Goal: Transaction & Acquisition: Purchase product/service

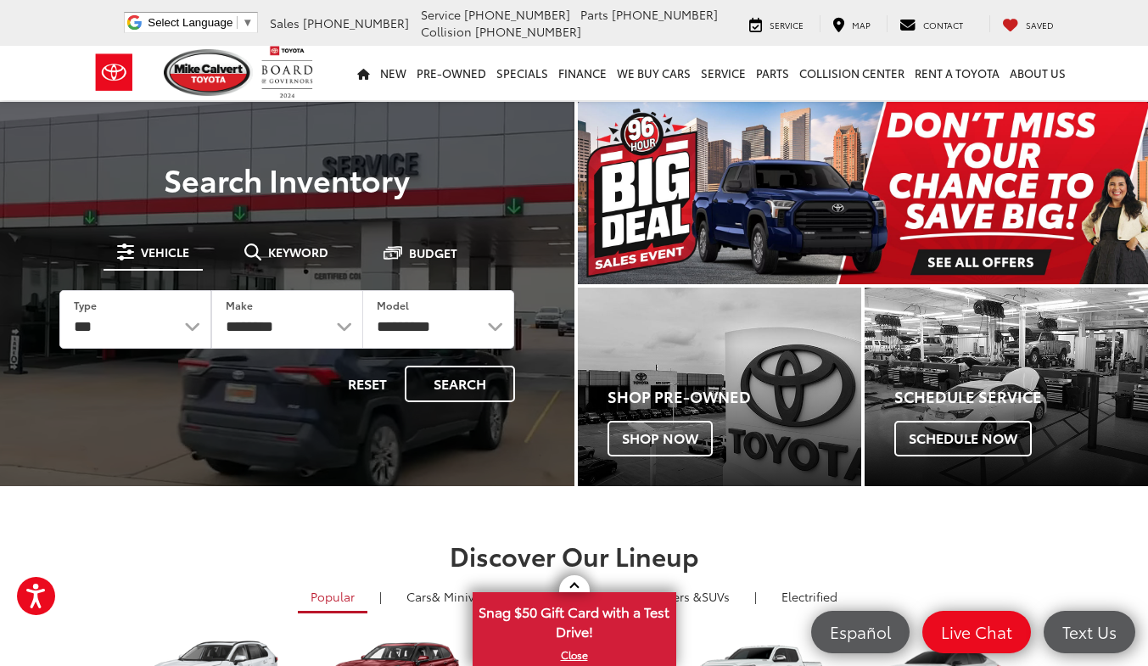
click at [996, 257] on img "carousel slide number 1 of 1" at bounding box center [863, 193] width 571 height 182
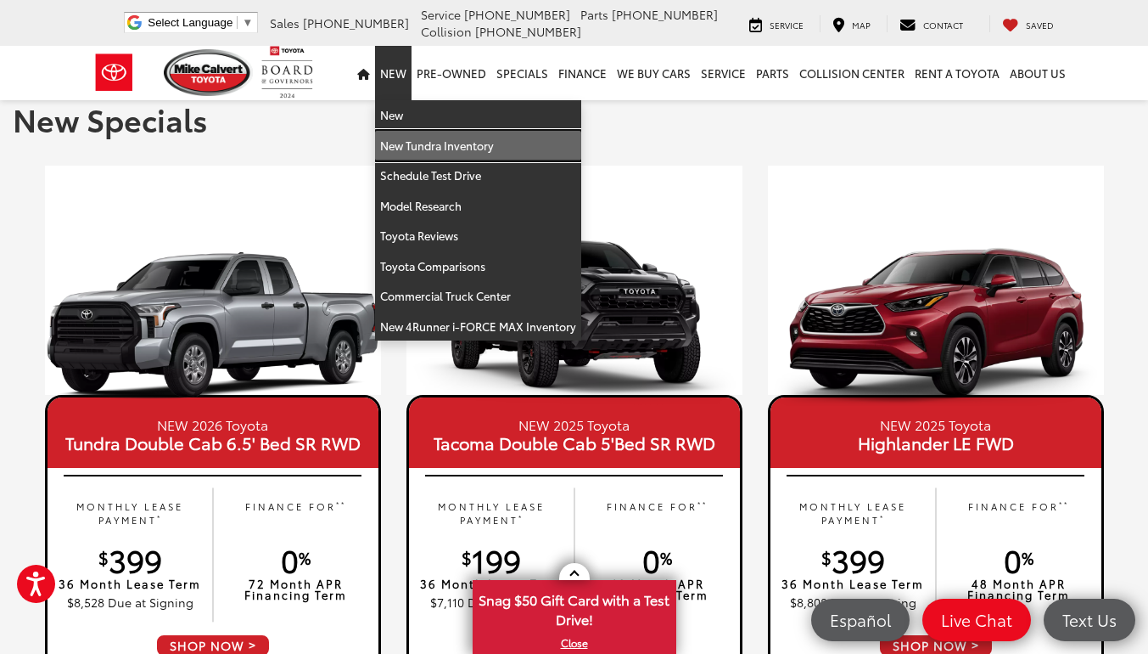
click at [418, 138] on link "New Tundra Inventory" at bounding box center [478, 146] width 206 height 31
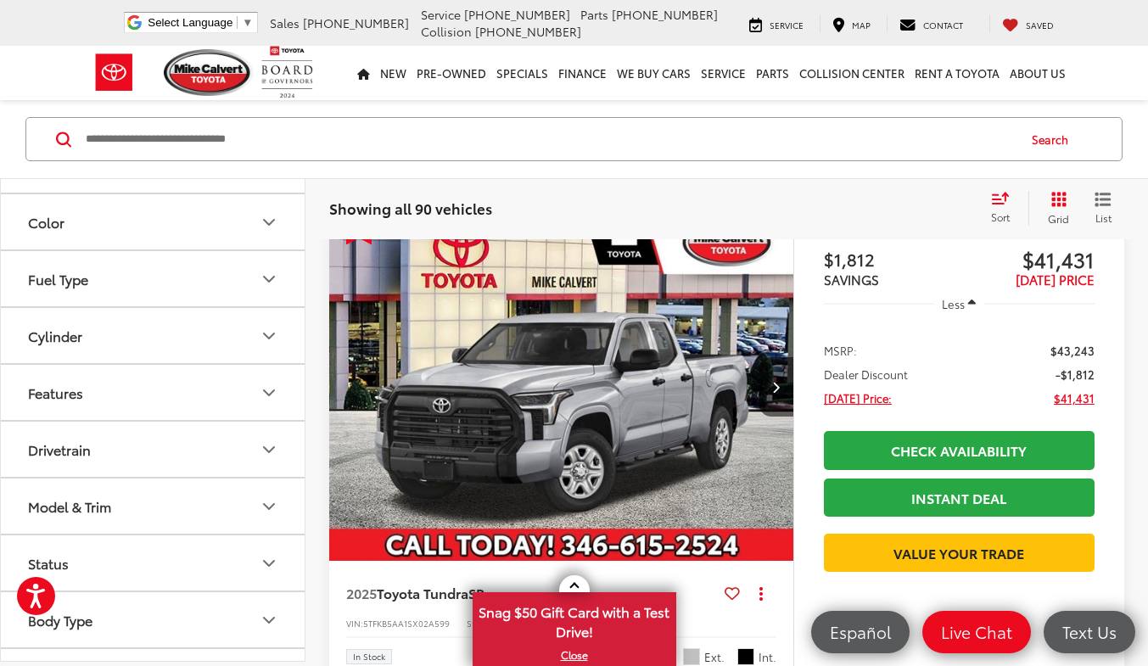
scroll to position [485, 0]
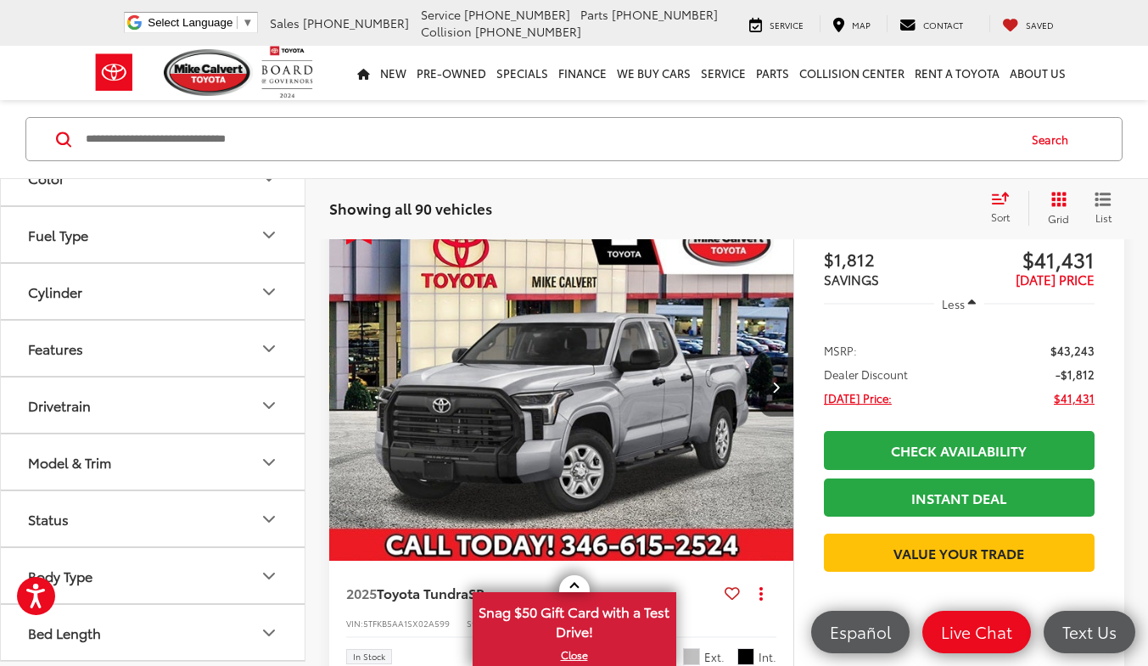
click at [273, 350] on icon "Features" at bounding box center [269, 349] width 20 height 20
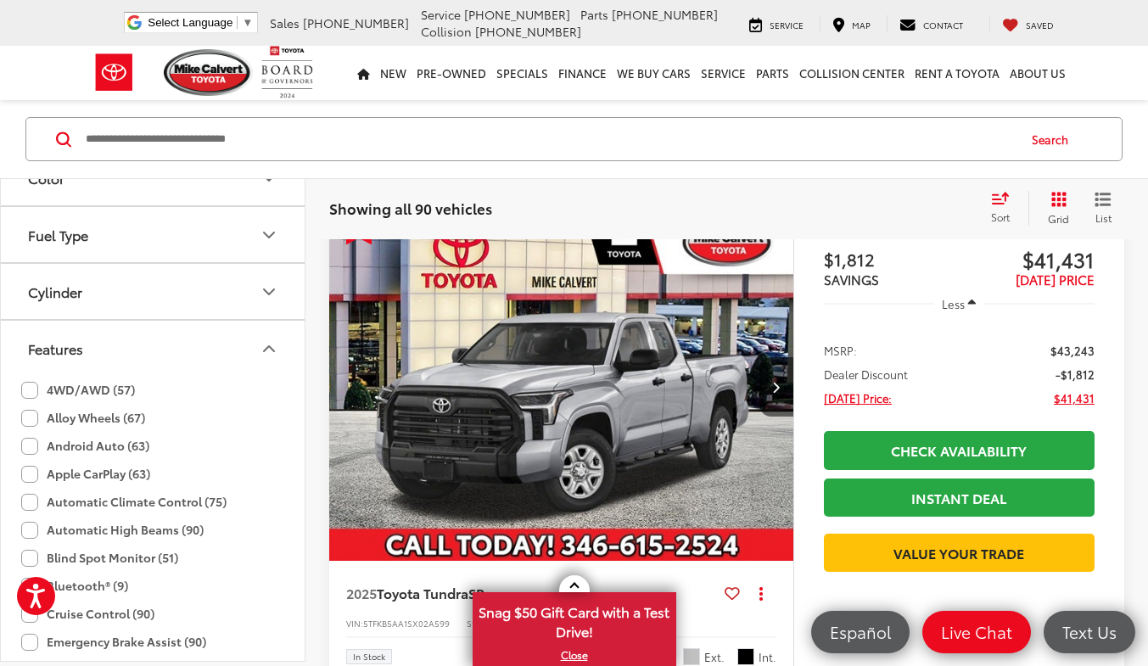
click at [267, 351] on icon "Features" at bounding box center [269, 349] width 20 height 20
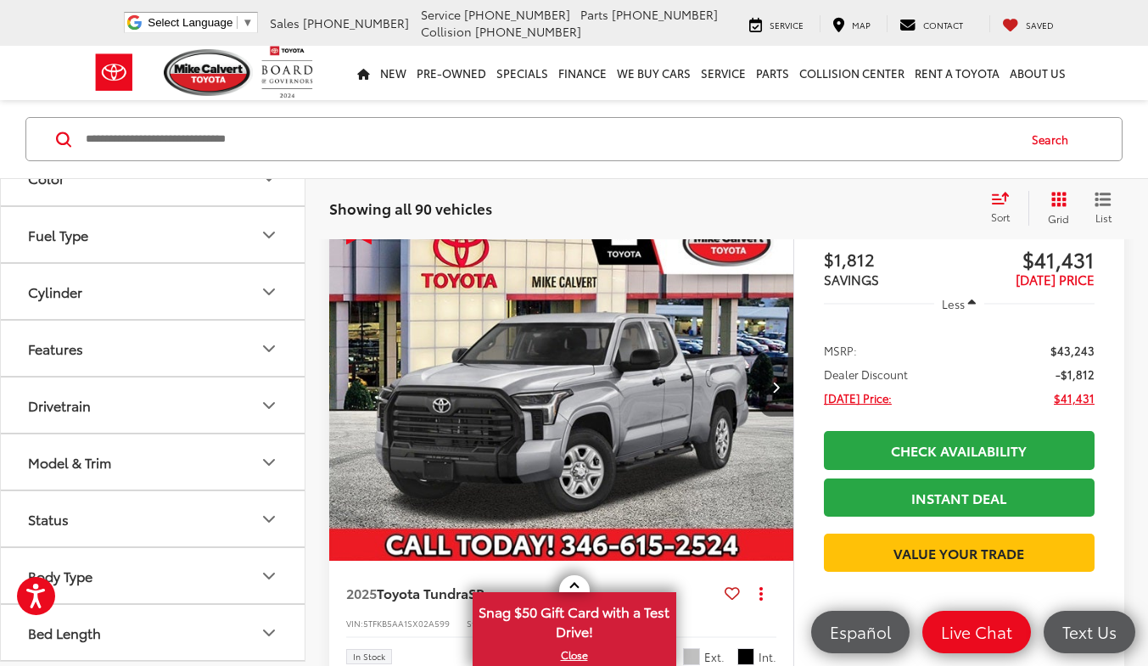
click at [273, 460] on icon "Model & Trim" at bounding box center [269, 462] width 10 height 5
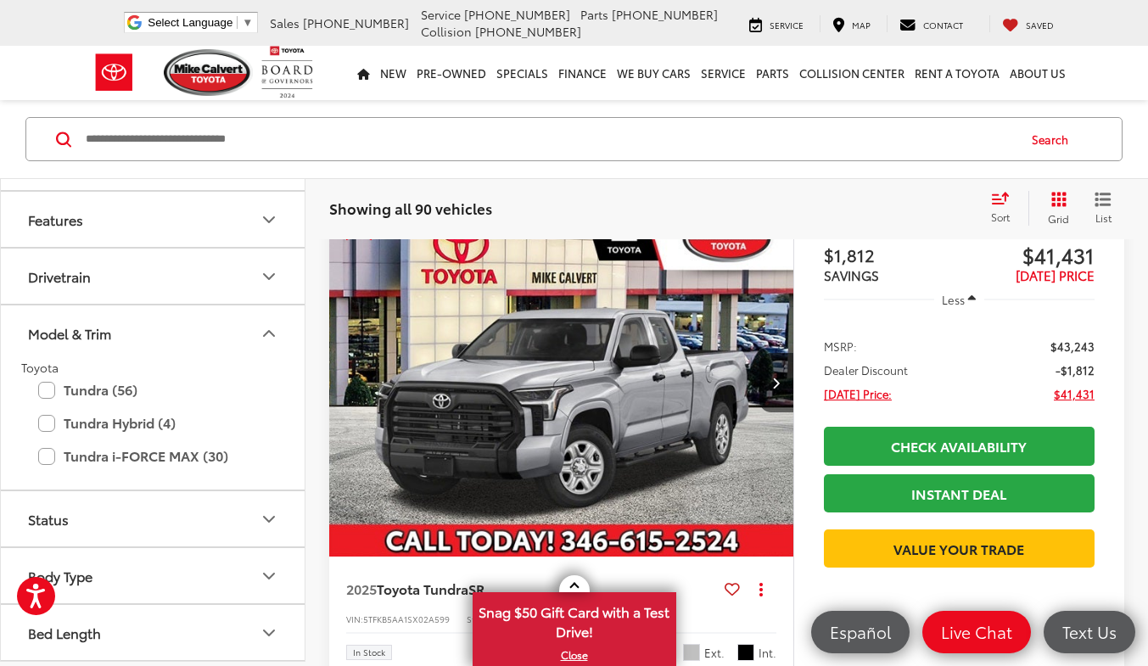
scroll to position [244, 0]
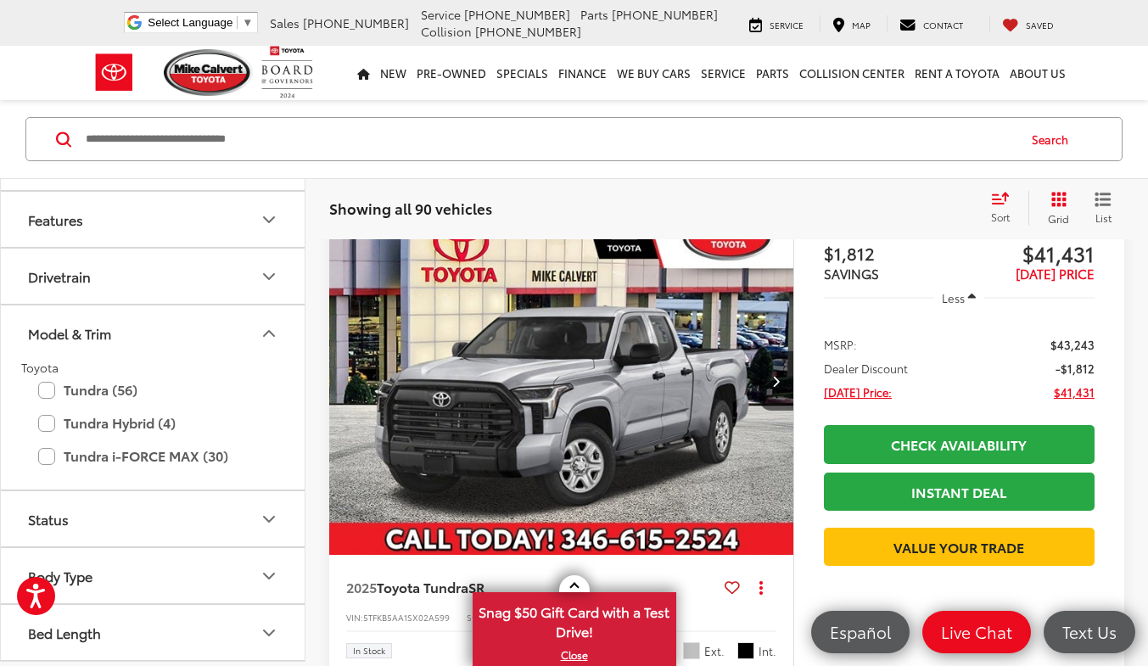
click at [52, 390] on label "Tundra (56)" at bounding box center [152, 390] width 229 height 30
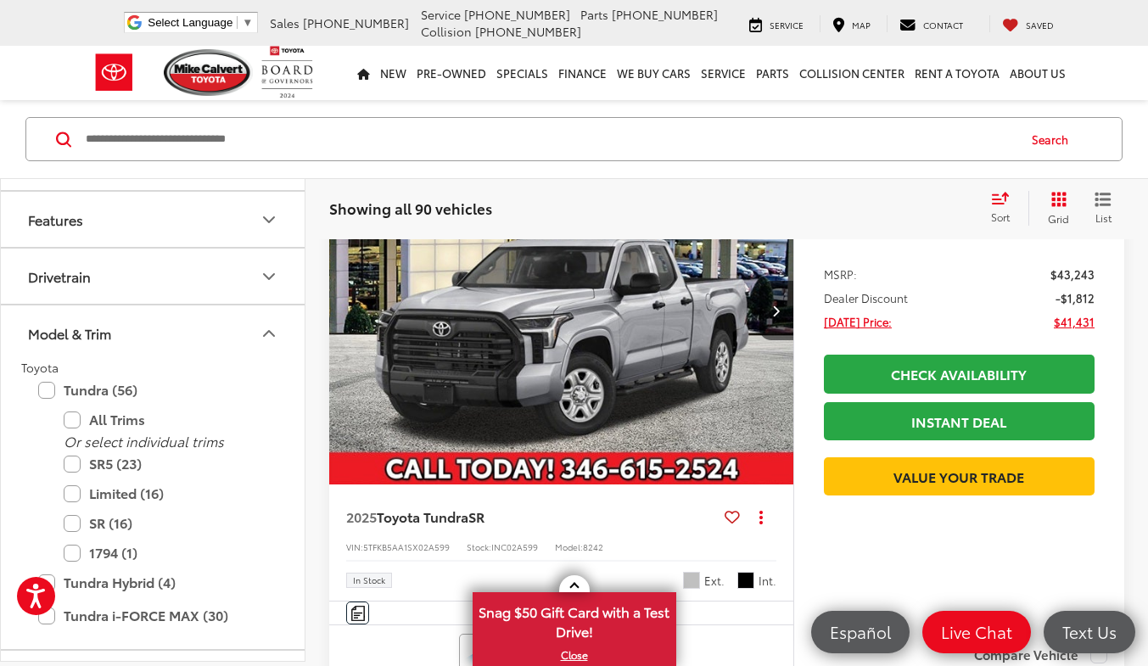
scroll to position [340, 0]
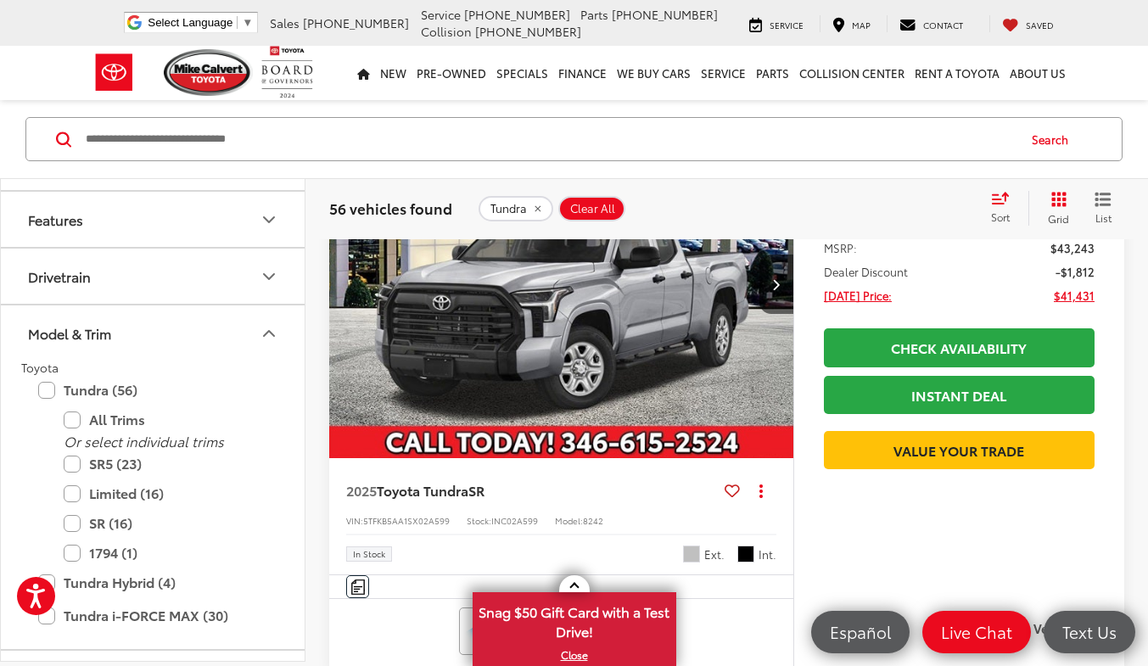
click at [72, 503] on label "Limited (16)" at bounding box center [166, 494] width 204 height 30
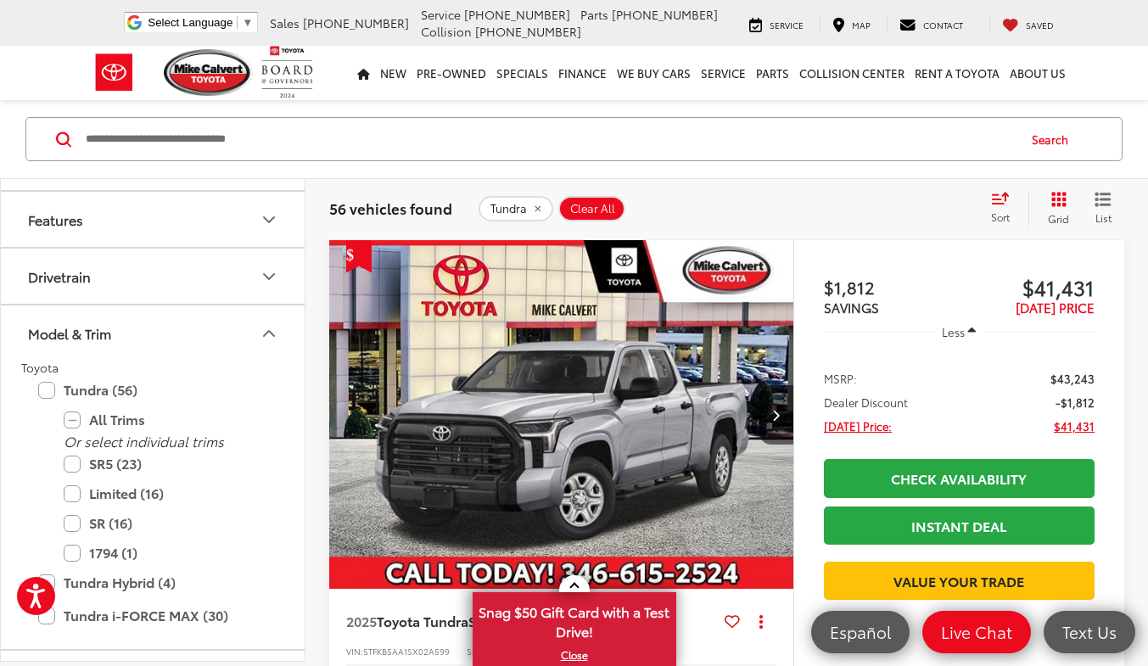
scroll to position [209, 0]
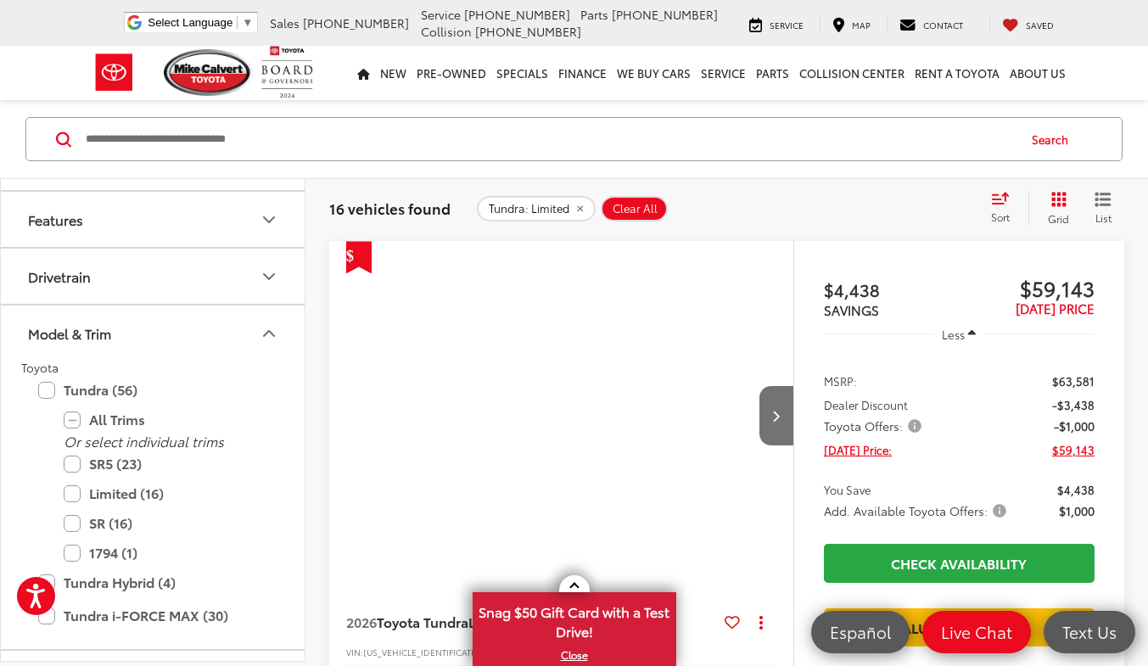
click at [73, 552] on label "1794 (1)" at bounding box center [166, 553] width 204 height 30
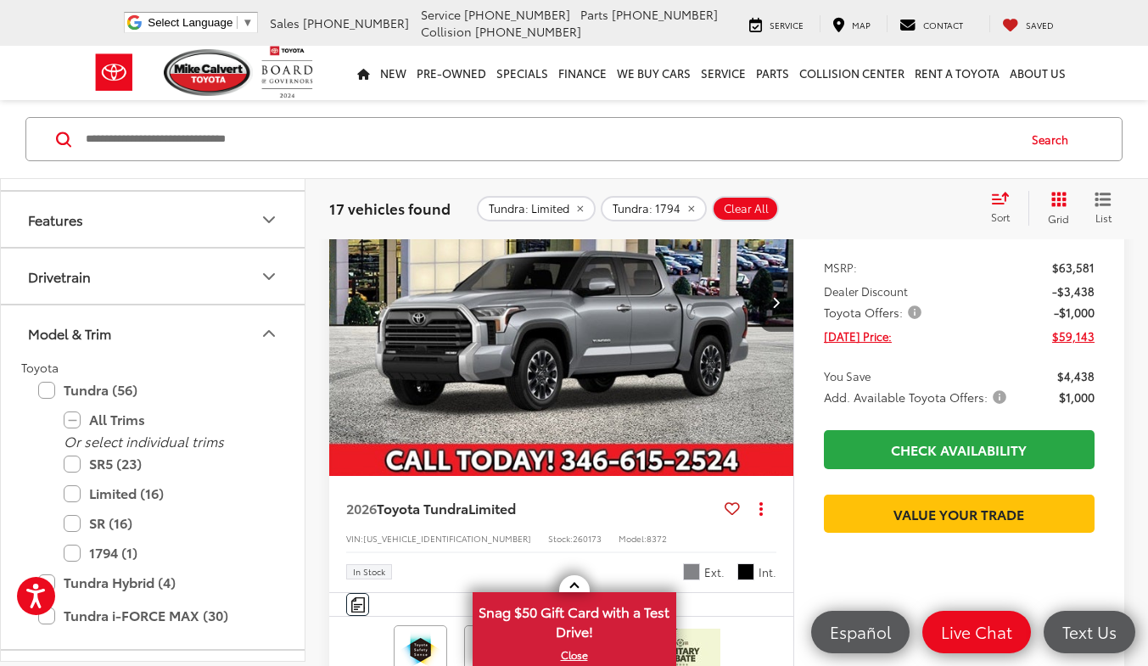
scroll to position [295, 0]
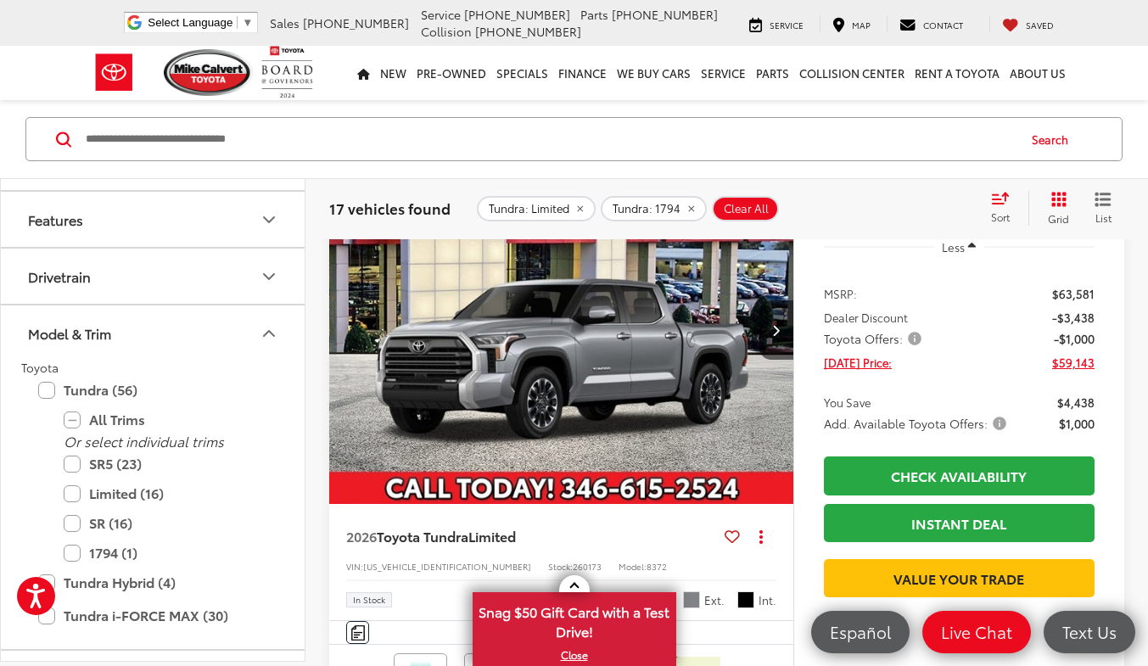
click at [272, 338] on icon "Model & Trim" at bounding box center [269, 333] width 20 height 20
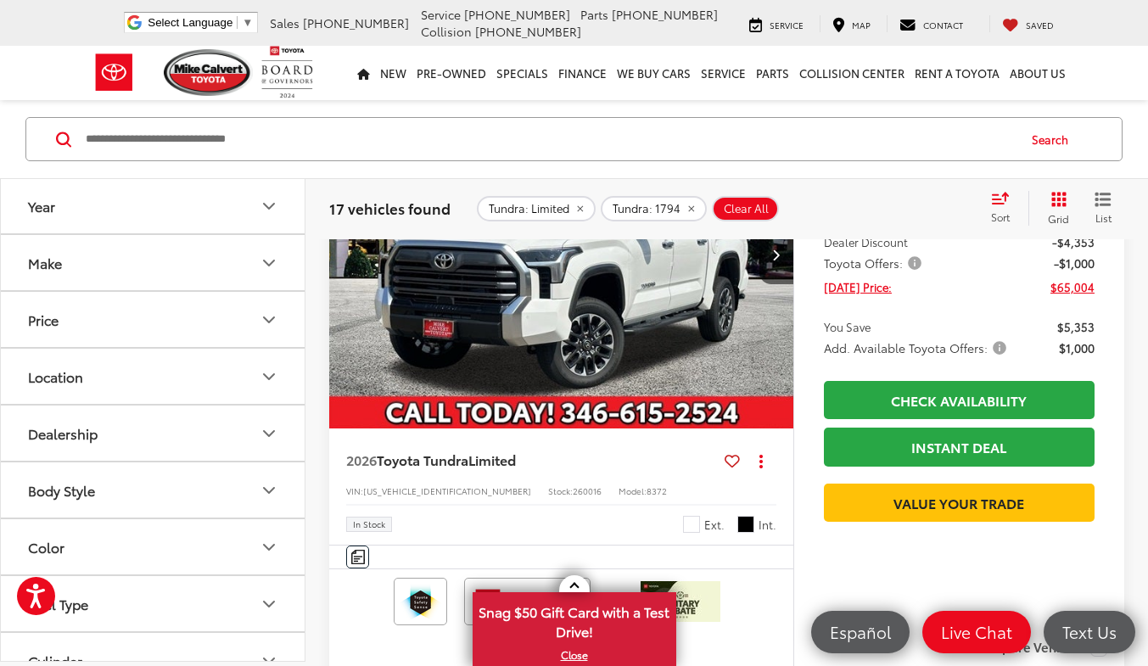
scroll to position [0, 0]
click at [268, 323] on icon "Year" at bounding box center [269, 321] width 10 height 5
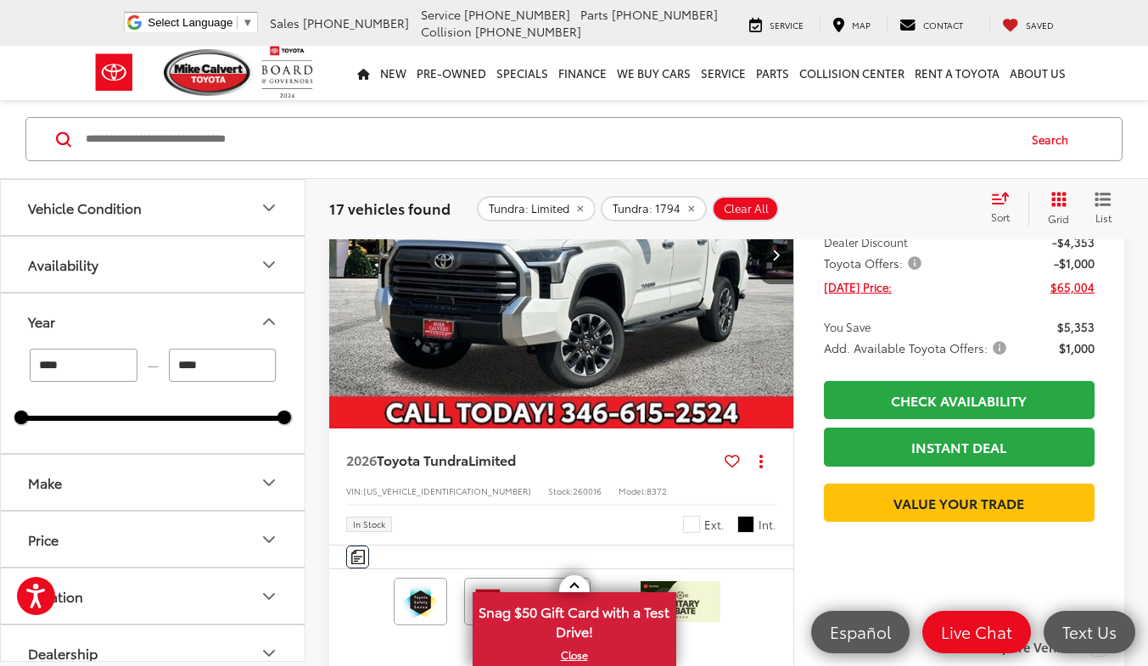
click at [233, 373] on input "****" at bounding box center [223, 365] width 108 height 33
type input "****"
